Goal: Navigation & Orientation: Find specific page/section

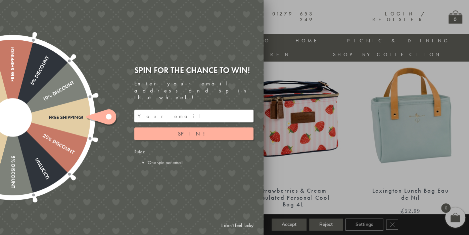
scroll to position [466, 0]
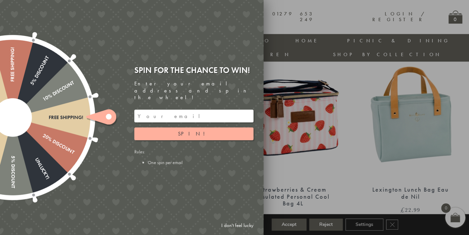
click at [336, 33] on div at bounding box center [234, 117] width 469 height 235
click at [278, 12] on div at bounding box center [234, 117] width 469 height 235
click at [244, 227] on link "I don't feel lucky" at bounding box center [237, 225] width 39 height 12
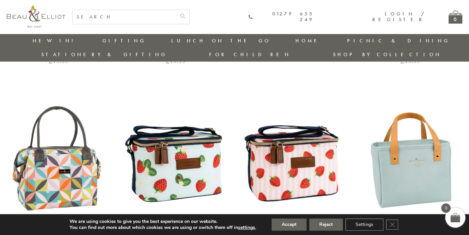
scroll to position [420, 0]
click at [301, 172] on img at bounding box center [293, 158] width 104 height 134
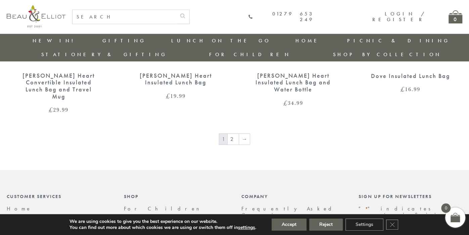
scroll to position [1187, 0]
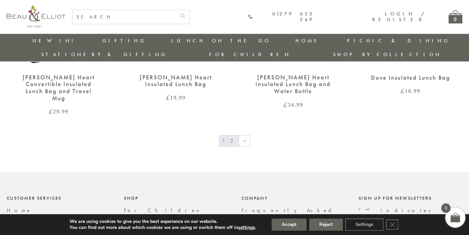
click at [233, 135] on link "2" at bounding box center [232, 140] width 11 height 11
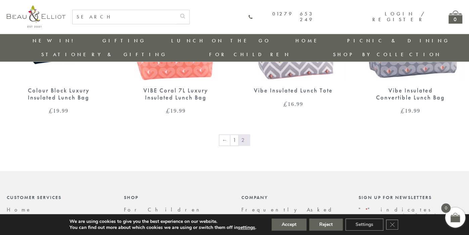
scroll to position [559, 0]
